Goal: Transaction & Acquisition: Purchase product/service

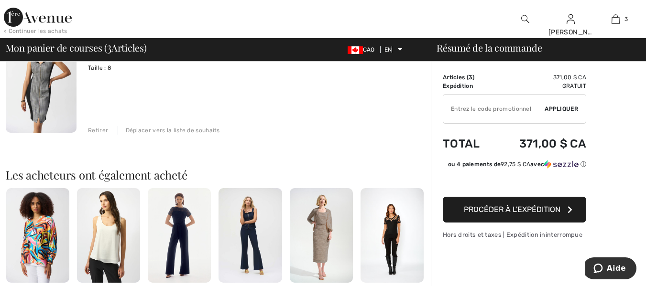
scroll to position [356, 0]
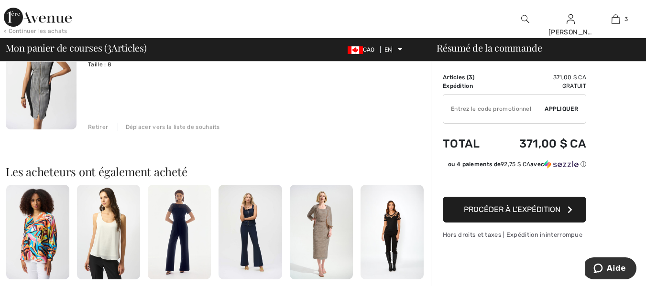
click at [47, 77] on img at bounding box center [41, 76] width 71 height 106
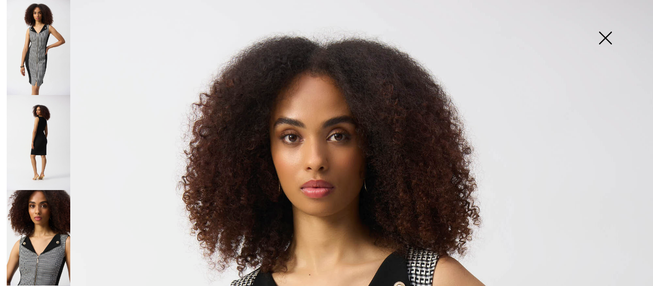
click at [604, 40] on img at bounding box center [606, 38] width 48 height 49
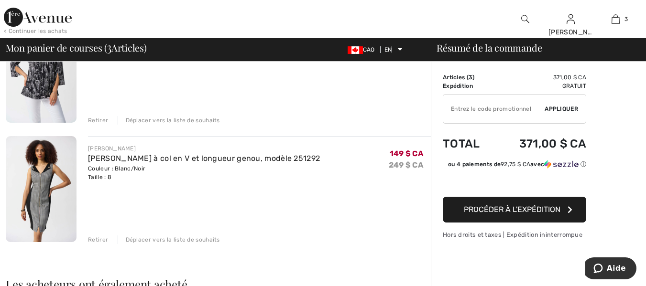
click at [92, 241] on font "Retirer" at bounding box center [98, 240] width 20 height 7
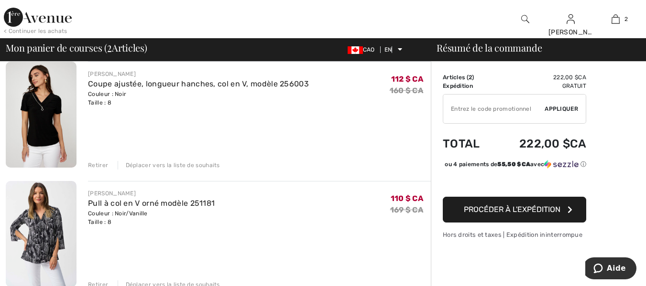
scroll to position [77, 0]
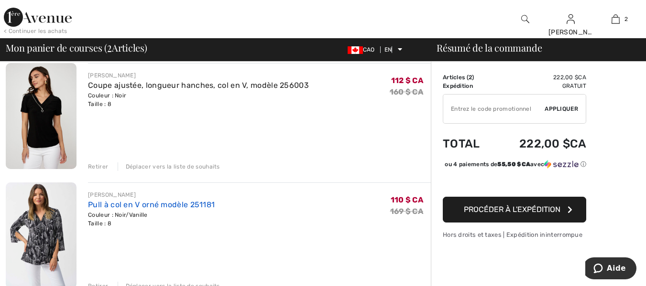
click at [120, 202] on font "Pull à col en V orné modèle 251181" at bounding box center [151, 204] width 127 height 9
click at [58, 221] on img at bounding box center [41, 236] width 71 height 106
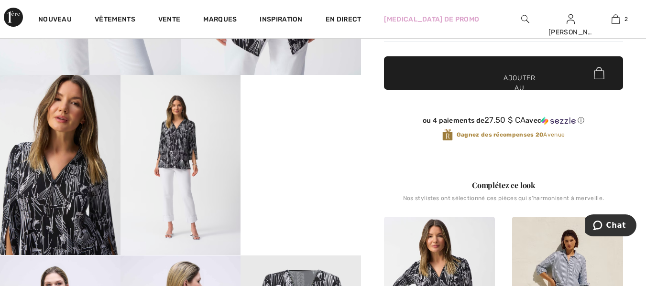
scroll to position [221, 0]
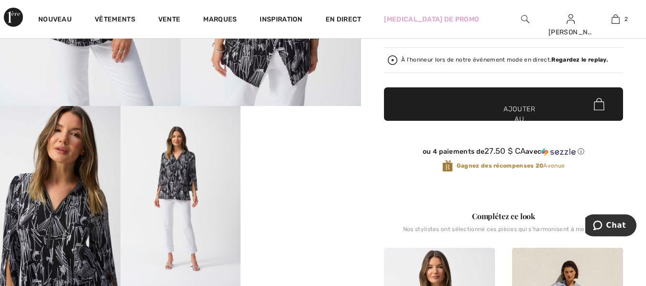
click at [298, 166] on video "Votre navigateur ne prend pas en charge la balise vidéo." at bounding box center [301, 136] width 121 height 60
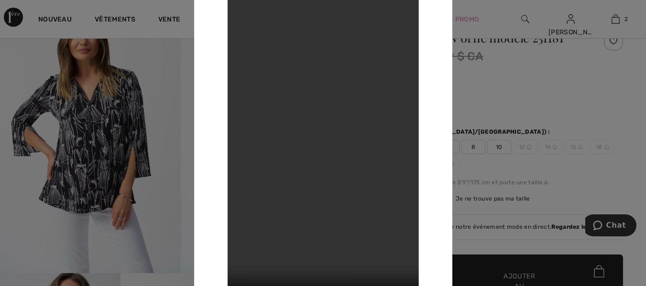
scroll to position [0, 0]
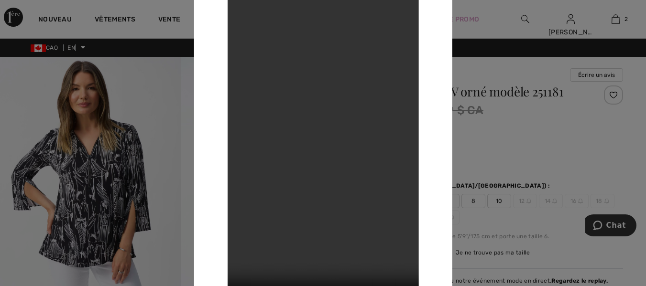
click at [400, 65] on video "Votre navigateur ne prend pas en charge la balise vidéo." at bounding box center [322, 143] width 191 height 340
click at [152, 106] on div at bounding box center [323, 143] width 646 height 286
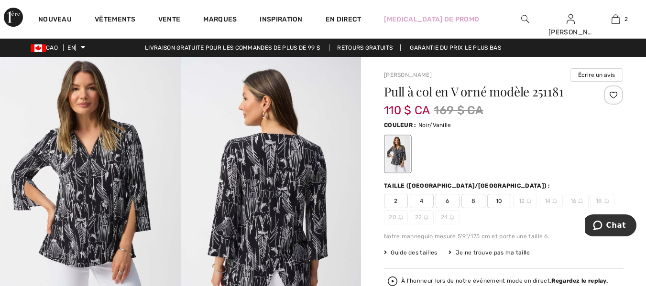
click at [167, 174] on img at bounding box center [90, 192] width 181 height 271
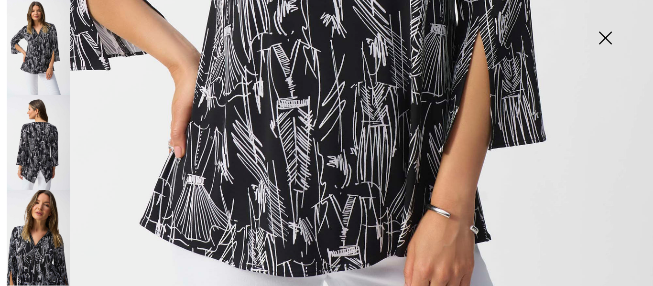
scroll to position [503, 0]
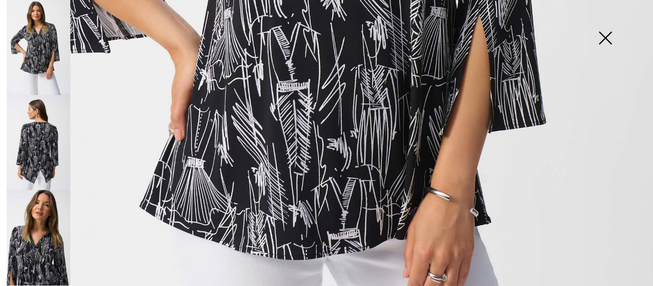
click at [42, 145] on img at bounding box center [39, 142] width 64 height 95
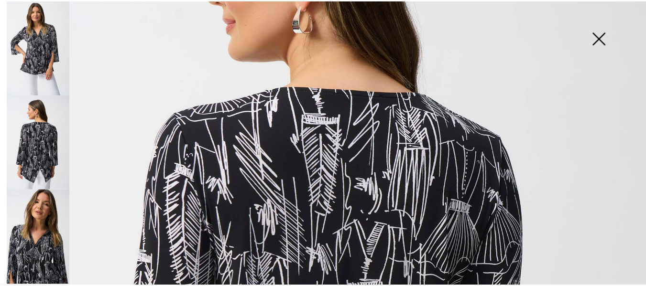
scroll to position [165, 0]
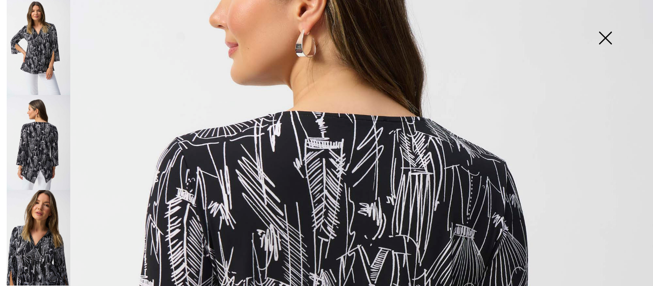
click at [606, 38] on img at bounding box center [606, 38] width 48 height 49
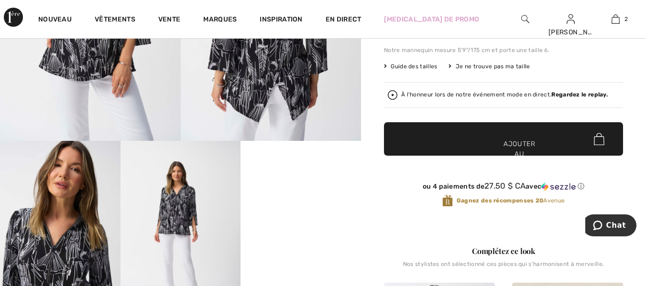
scroll to position [0, 0]
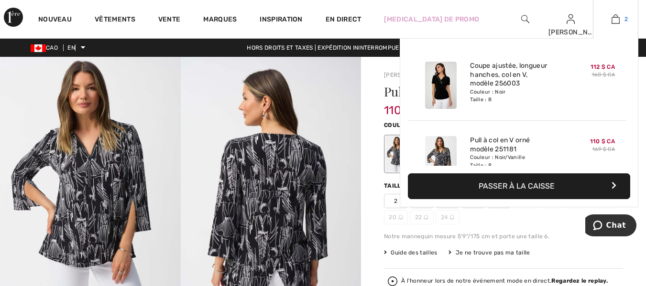
click at [614, 22] on img at bounding box center [616, 18] width 8 height 11
click at [507, 63] on font "Coupe ajustée, longueur hanches, col en V, modèle 256003" at bounding box center [508, 75] width 77 height 26
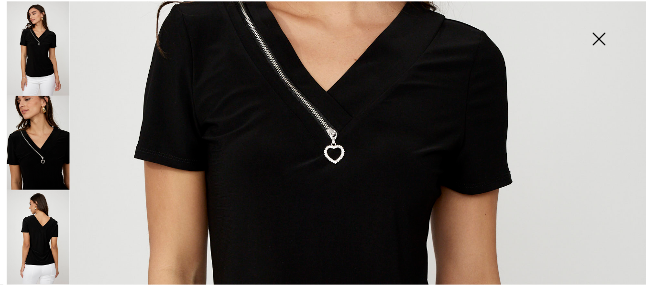
scroll to position [239, 0]
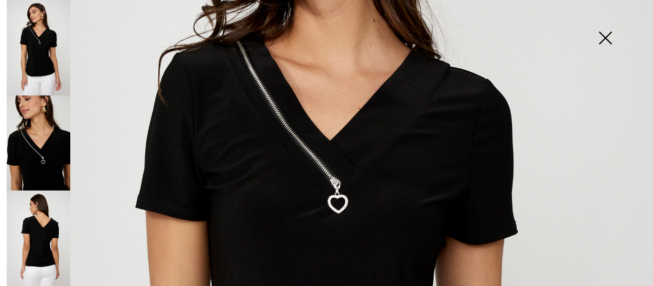
click at [607, 40] on img at bounding box center [606, 38] width 48 height 49
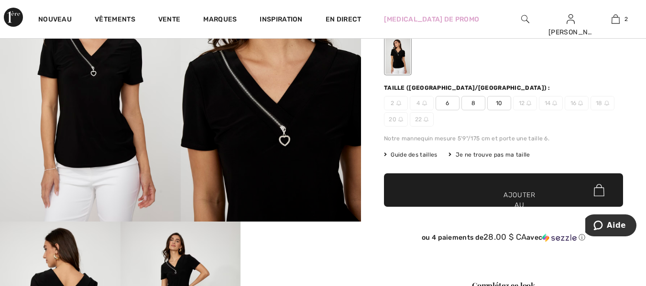
scroll to position [102, 0]
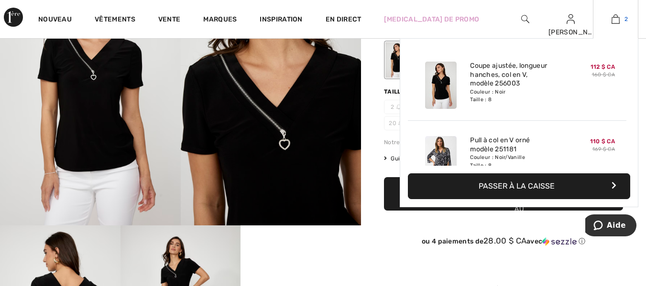
click at [615, 18] on img at bounding box center [616, 18] width 8 height 11
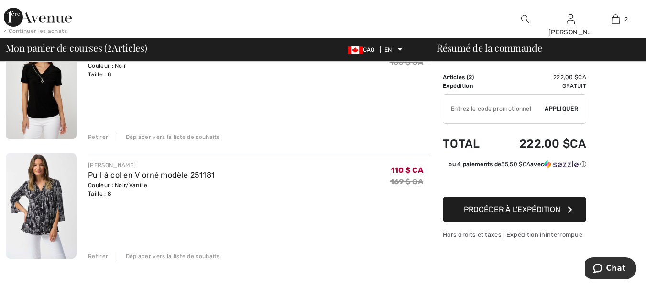
scroll to position [117, 0]
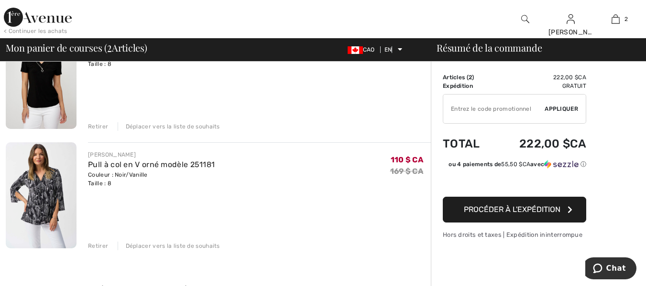
click at [95, 128] on font "Retirer" at bounding box center [98, 126] width 20 height 7
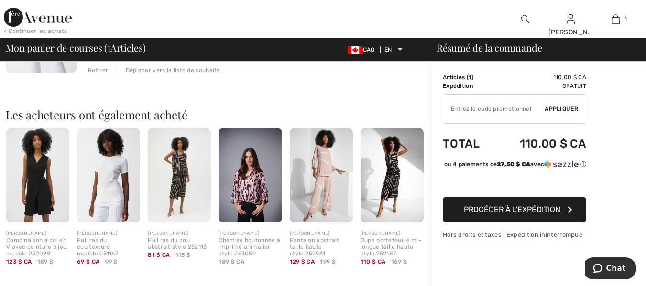
scroll to position [0, 0]
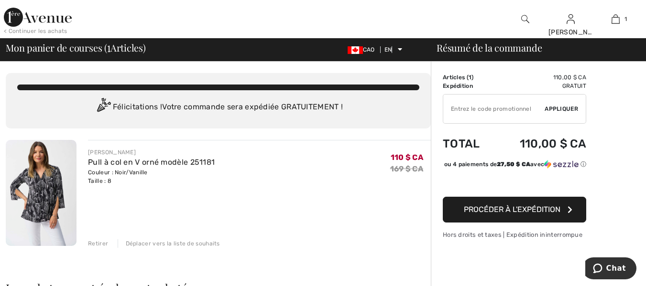
drag, startPoint x: 642, startPoint y: 52, endPoint x: 628, endPoint y: 165, distance: 114.2
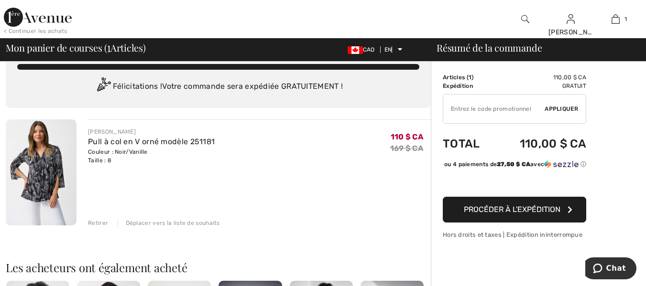
scroll to position [22, 0]
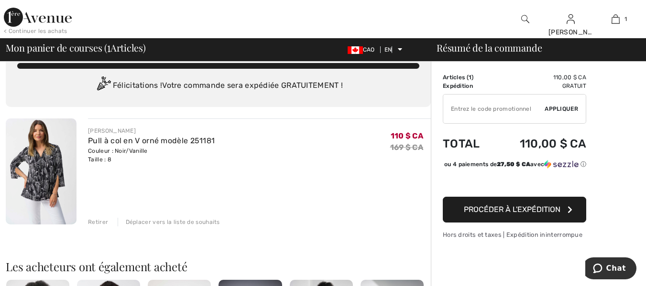
click at [39, 170] on img at bounding box center [41, 172] width 71 height 106
